Goal: Check status: Check status

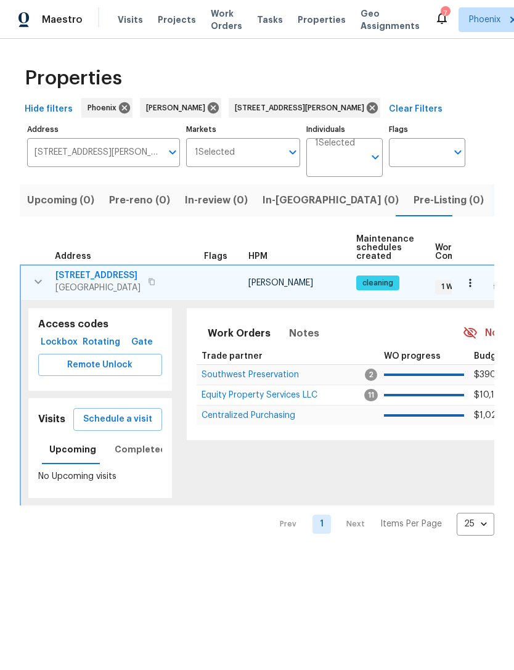
click at [36, 289] on icon "button" at bounding box center [38, 281] width 15 height 15
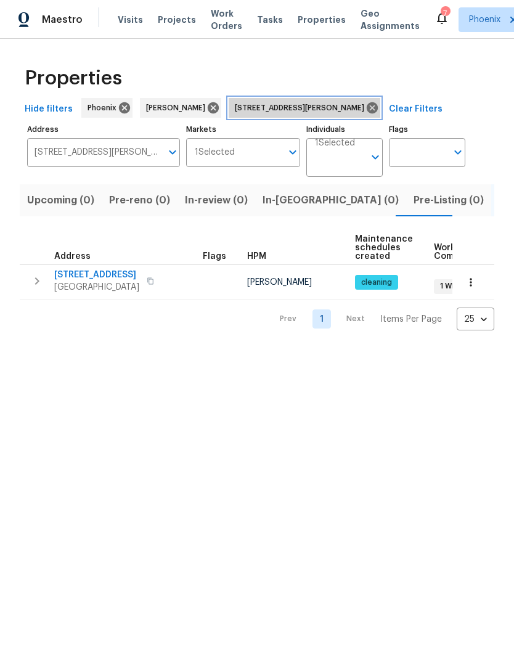
click at [366, 115] on icon at bounding box center [373, 108] width 14 height 14
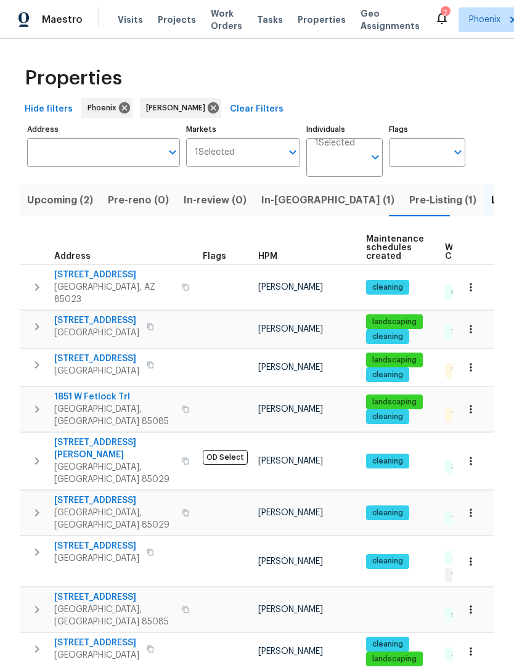
click at [91, 161] on input "Address" at bounding box center [94, 152] width 134 height 29
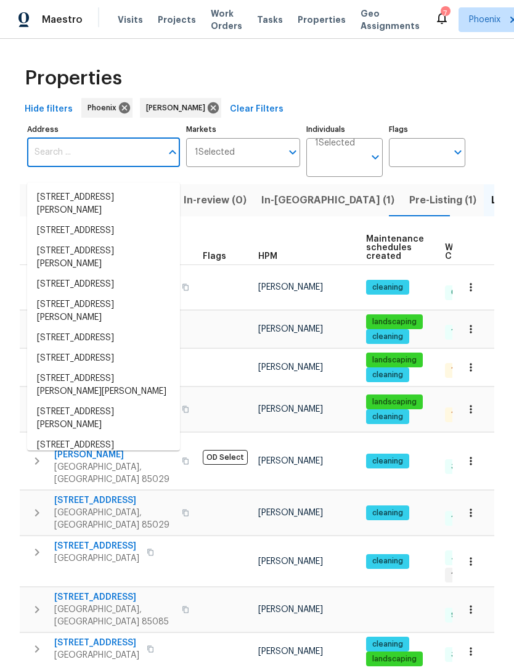
click at [72, 162] on input "Address" at bounding box center [94, 152] width 134 height 29
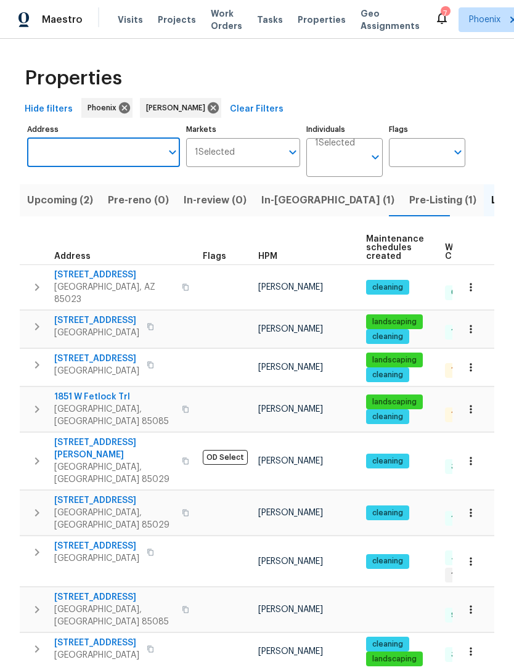
paste input "[STREET_ADDRESS][PERSON_NAME]"
type input "[STREET_ADDRESS][PERSON_NAME]"
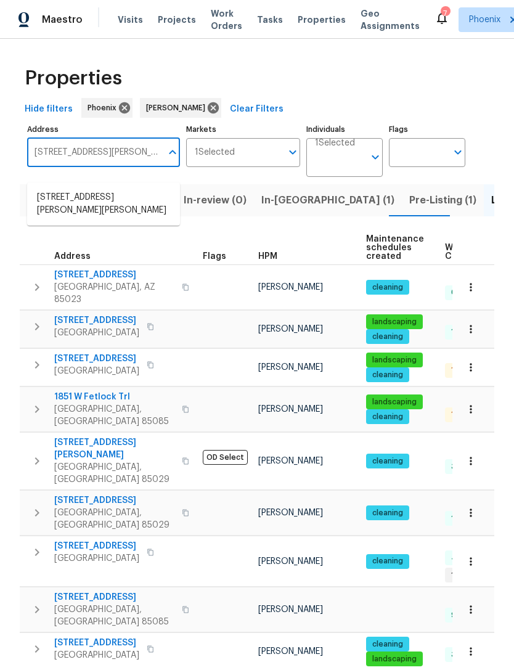
click at [105, 202] on li "1013 W Angela Dr Phoenix AZ 85023" at bounding box center [103, 203] width 153 height 33
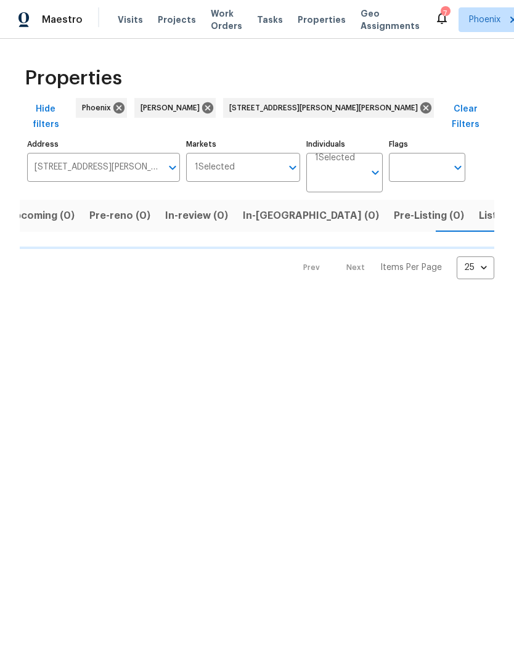
scroll to position [0, 20]
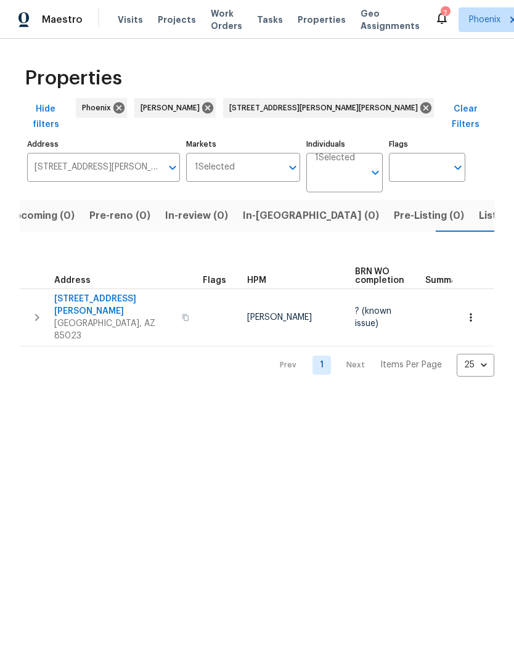
click at [39, 310] on icon "button" at bounding box center [37, 317] width 15 height 15
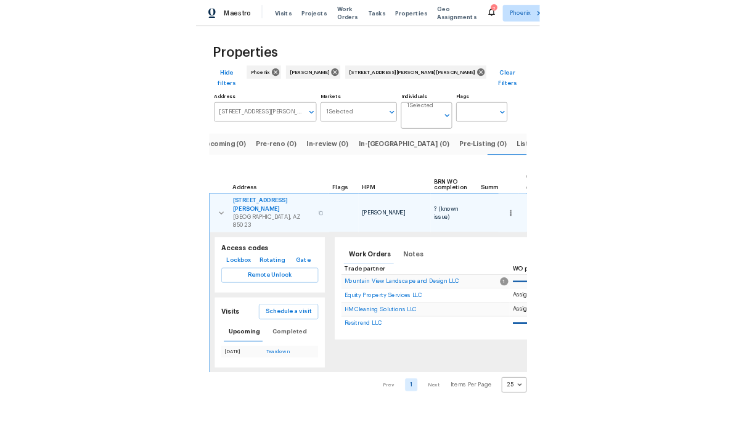
scroll to position [0, 0]
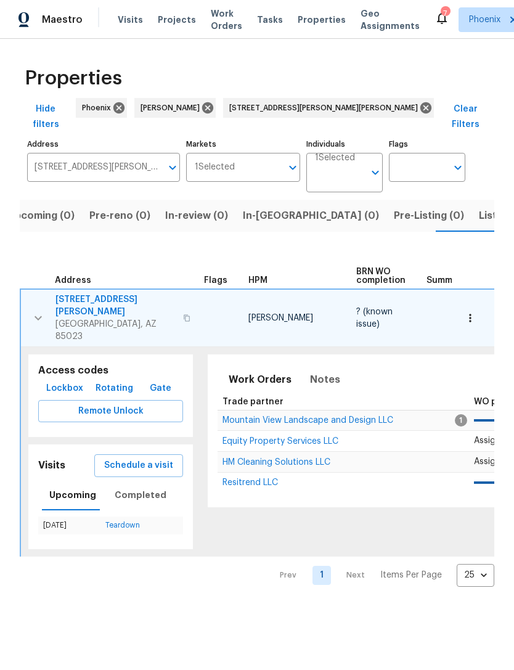
click at [19, 300] on div "Properties Hide filters Phoenix Jeremy Van Kirk 1013 W Angela Dr Phoenix AZ 850…" at bounding box center [257, 323] width 514 height 568
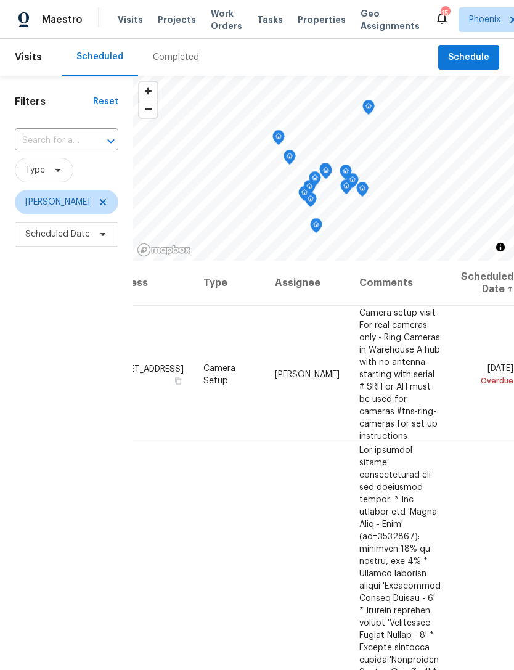
scroll to position [0, 96]
click at [0, 0] on icon at bounding box center [0, 0] width 0 height 0
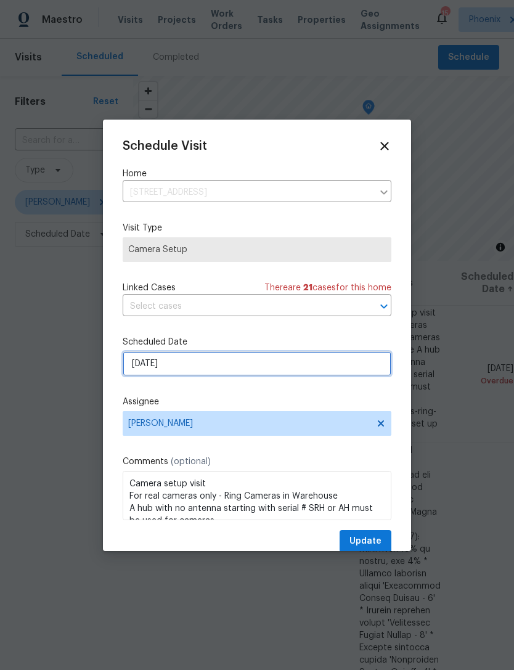
click at [213, 368] on input "[DATE]" at bounding box center [257, 364] width 269 height 25
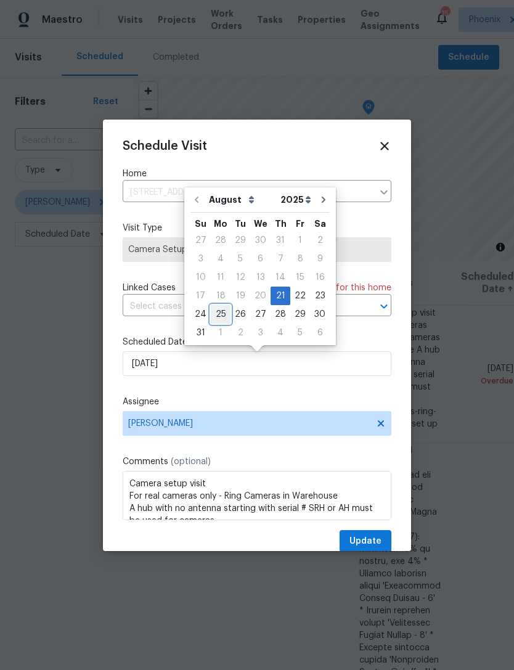
click at [221, 318] on div "25" at bounding box center [221, 314] width 20 height 17
type input "[DATE]"
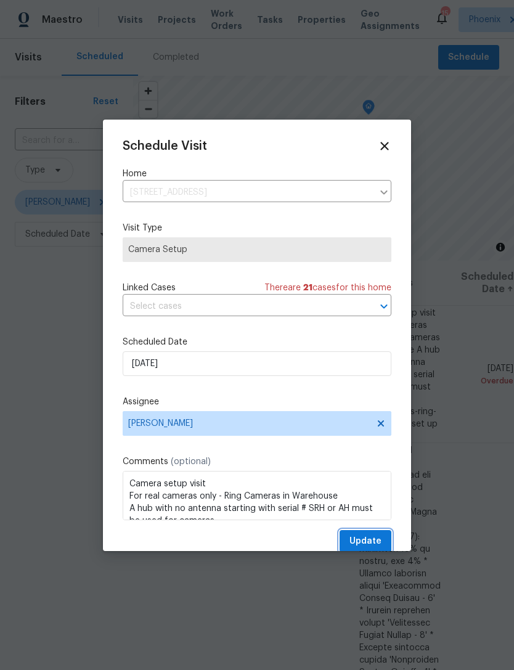
click at [374, 545] on span "Update" at bounding box center [366, 541] width 32 height 15
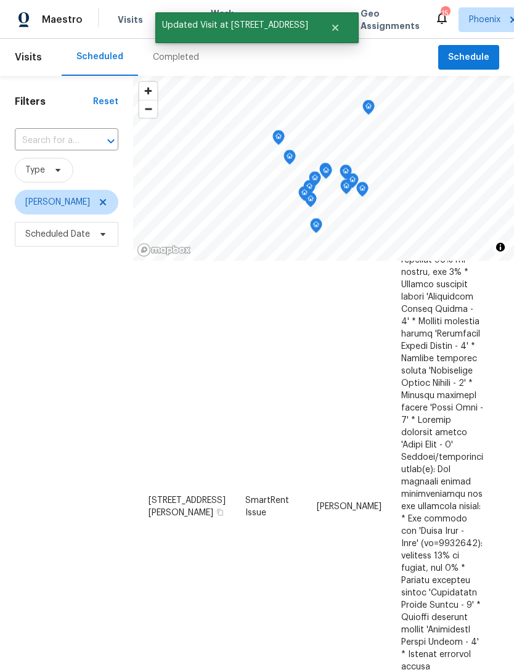
scroll to position [682, 0]
